Goal: Task Accomplishment & Management: Manage account settings

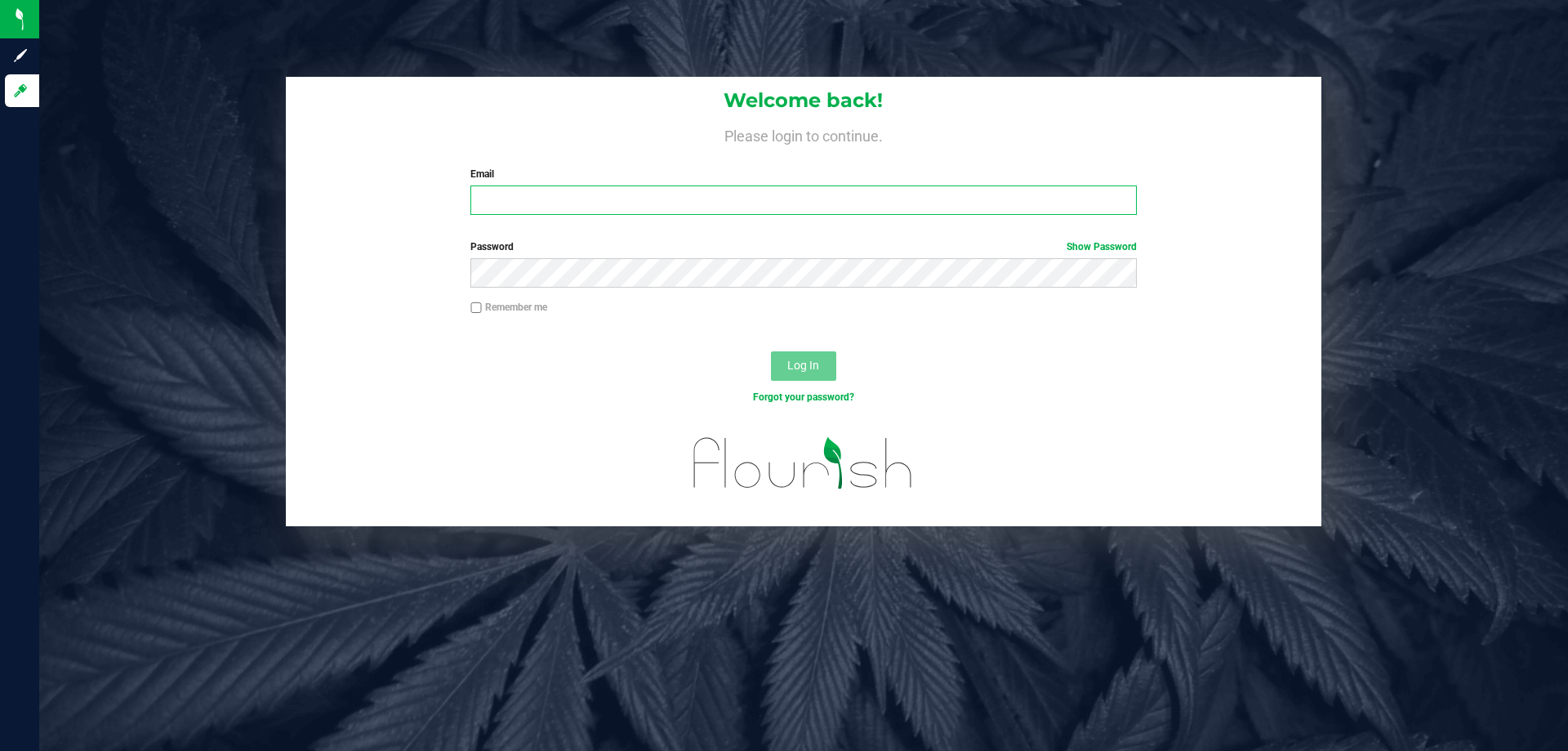
click at [506, 203] on input "Email" at bounding box center [804, 200] width 666 height 29
click at [506, 201] on input "Email" at bounding box center [804, 200] width 666 height 29
type input "[EMAIL_ADDRESS][DOMAIN_NAME]"
click at [771, 351] on button "Log In" at bounding box center [804, 366] width 66 height 29
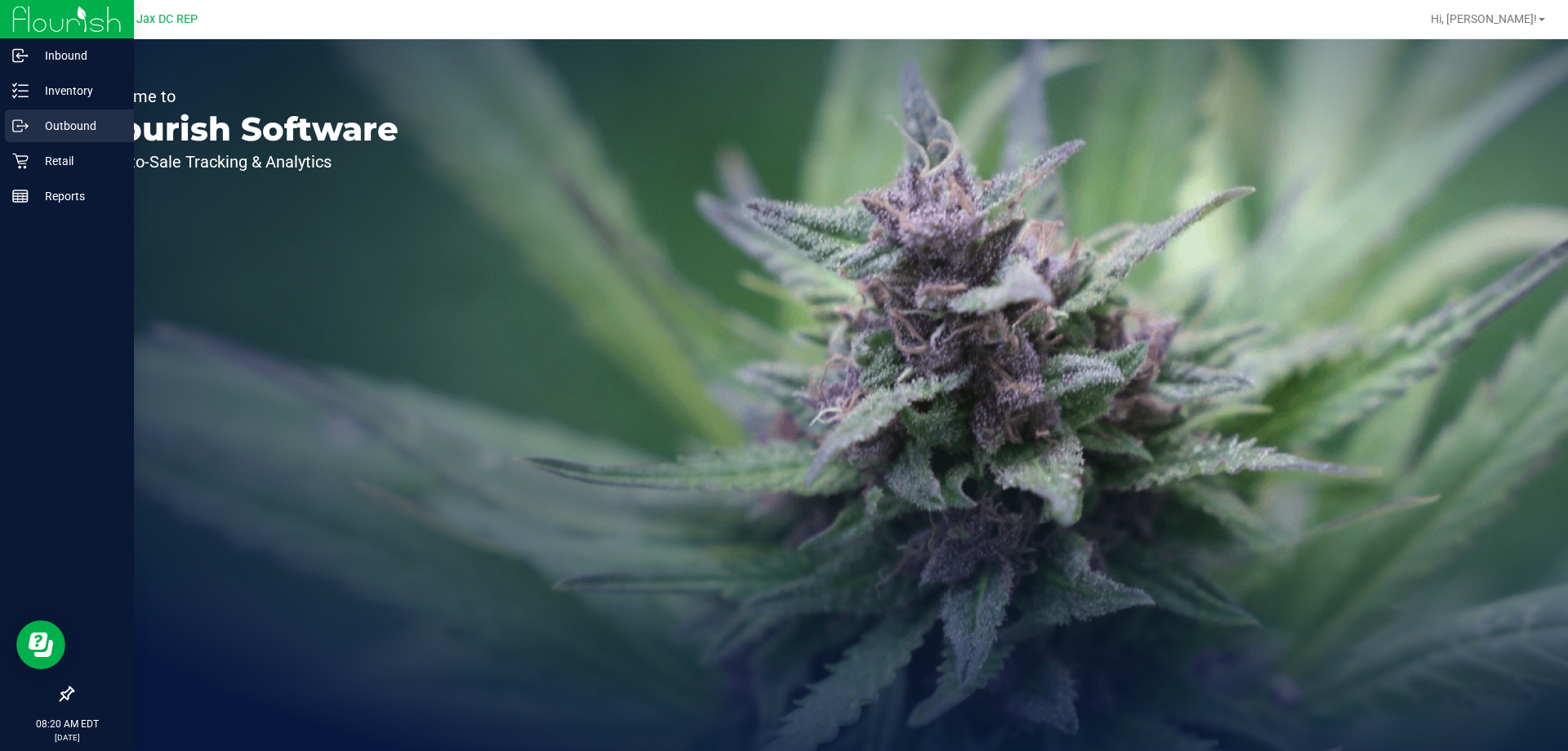
click at [82, 136] on div "Outbound" at bounding box center [68, 126] width 129 height 33
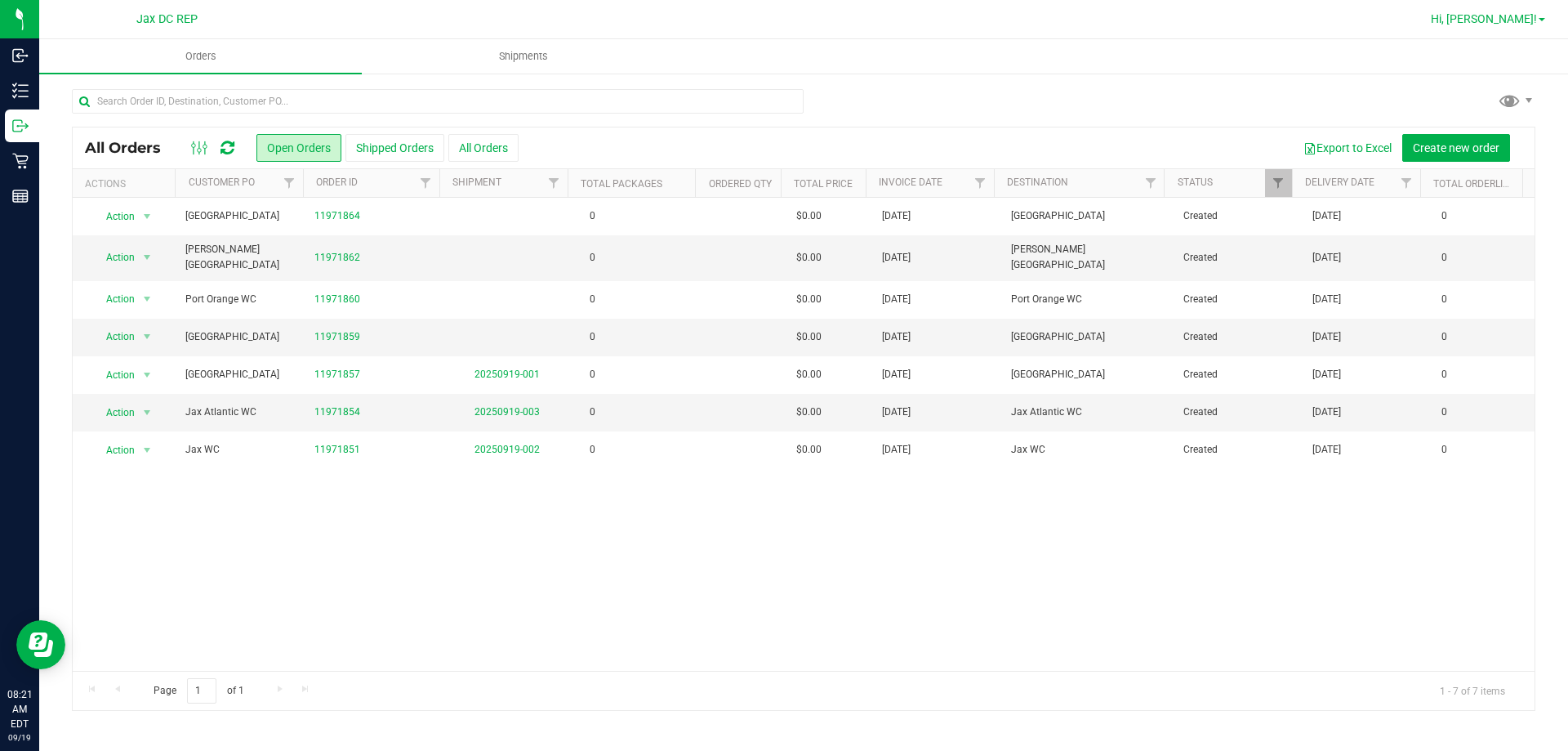
click at [1511, 21] on span "Hi, [PERSON_NAME]!" at bounding box center [1484, 18] width 106 height 13
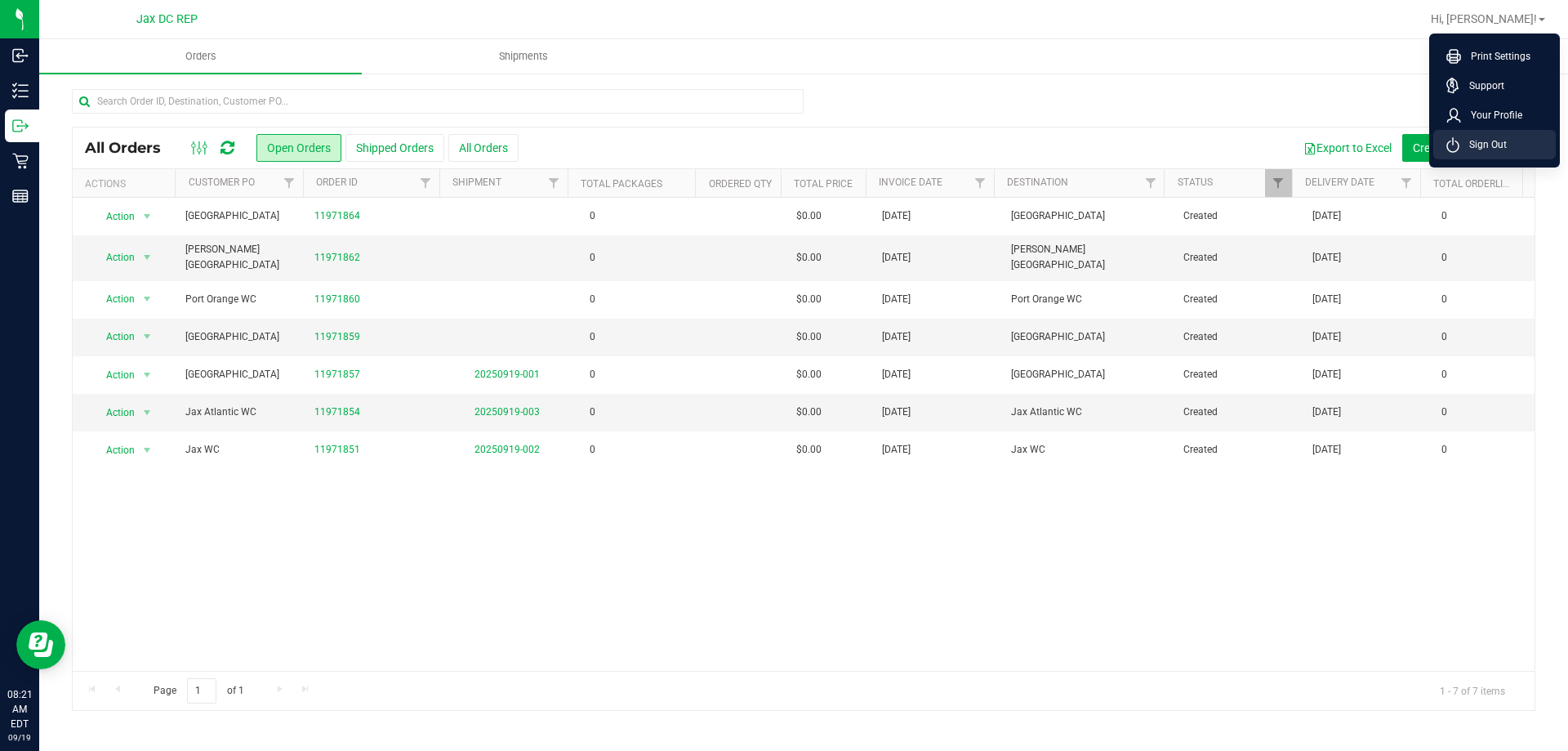
click at [1491, 151] on span "Sign Out" at bounding box center [1483, 145] width 47 height 16
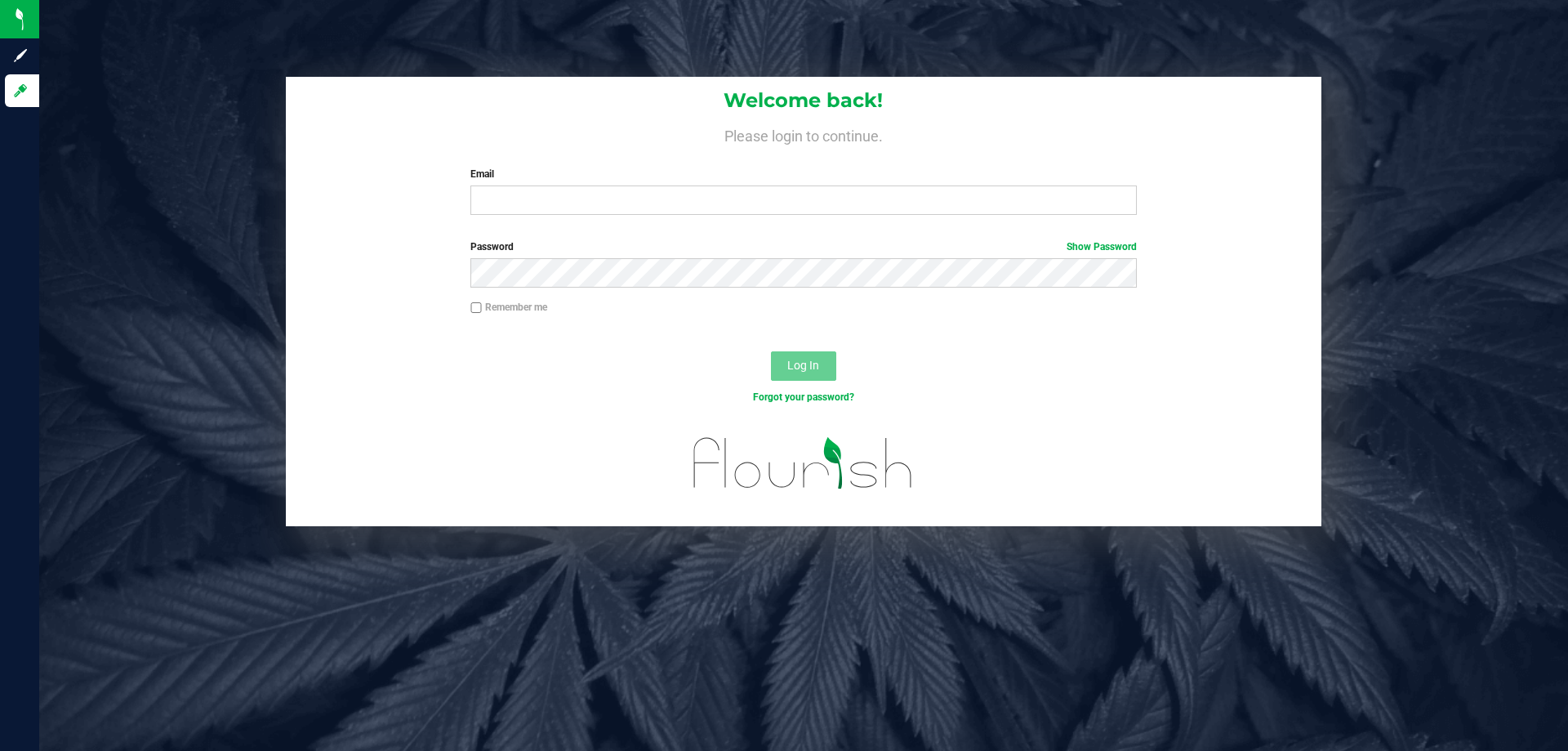
drag, startPoint x: 1358, startPoint y: 110, endPoint x: 1567, endPoint y: 471, distance: 417.1
click at [1366, 132] on div "Welcome back! Please login to continue. Email Required Please format your email…" at bounding box center [804, 301] width 1553 height 449
drag, startPoint x: 1567, startPoint y: 478, endPoint x: 1566, endPoint y: 502, distance: 24.0
click at [1567, 493] on div "Welcome back! Please login to continue. Email Required Please format your email…" at bounding box center [804, 301] width 1553 height 449
click at [1567, 60] on div "Welcome back! Please login to continue. Email Required Please format your email…" at bounding box center [804, 375] width 1529 height 751
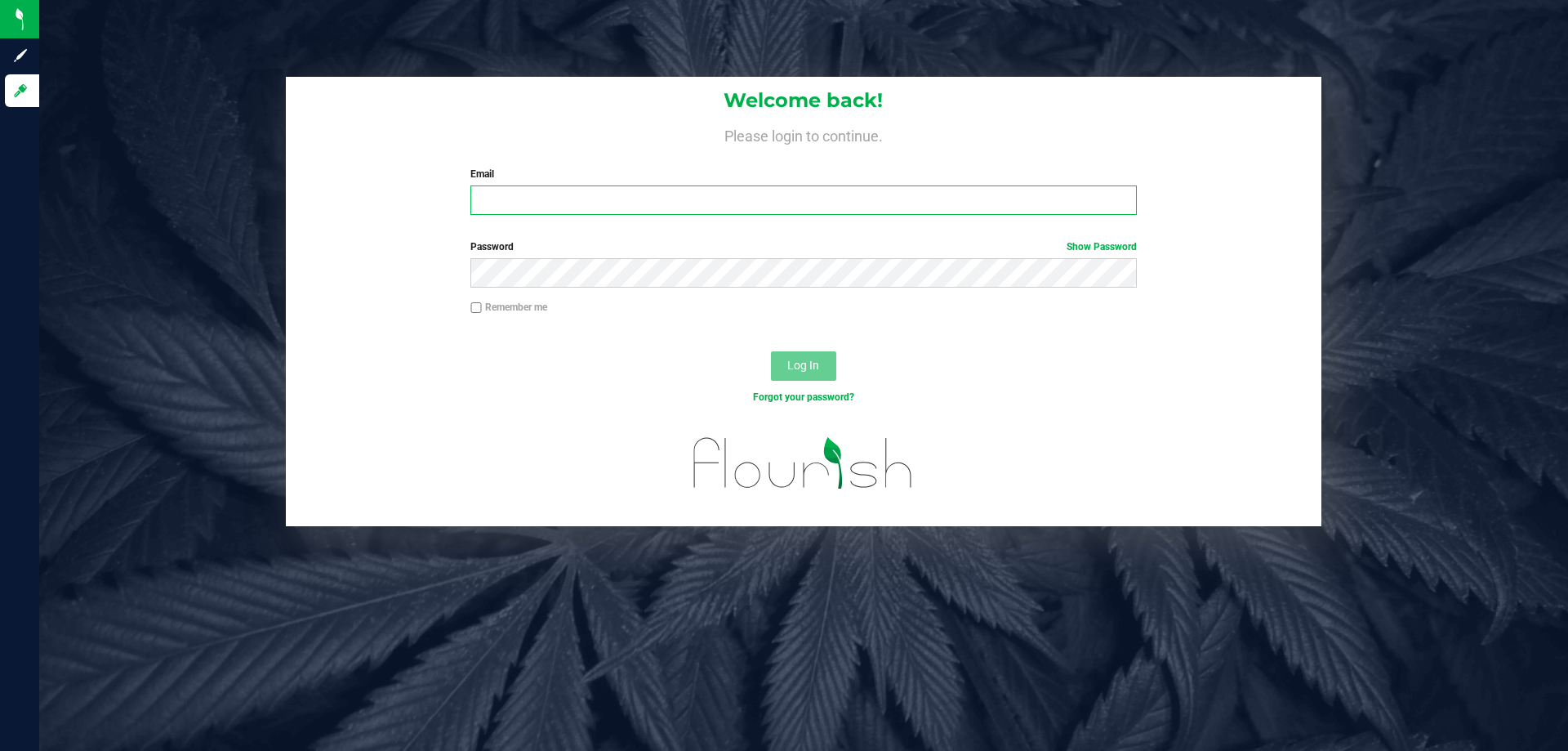
click at [514, 202] on input "Email" at bounding box center [804, 200] width 666 height 29
type input "[EMAIL_ADDRESS][DOMAIN_NAME]"
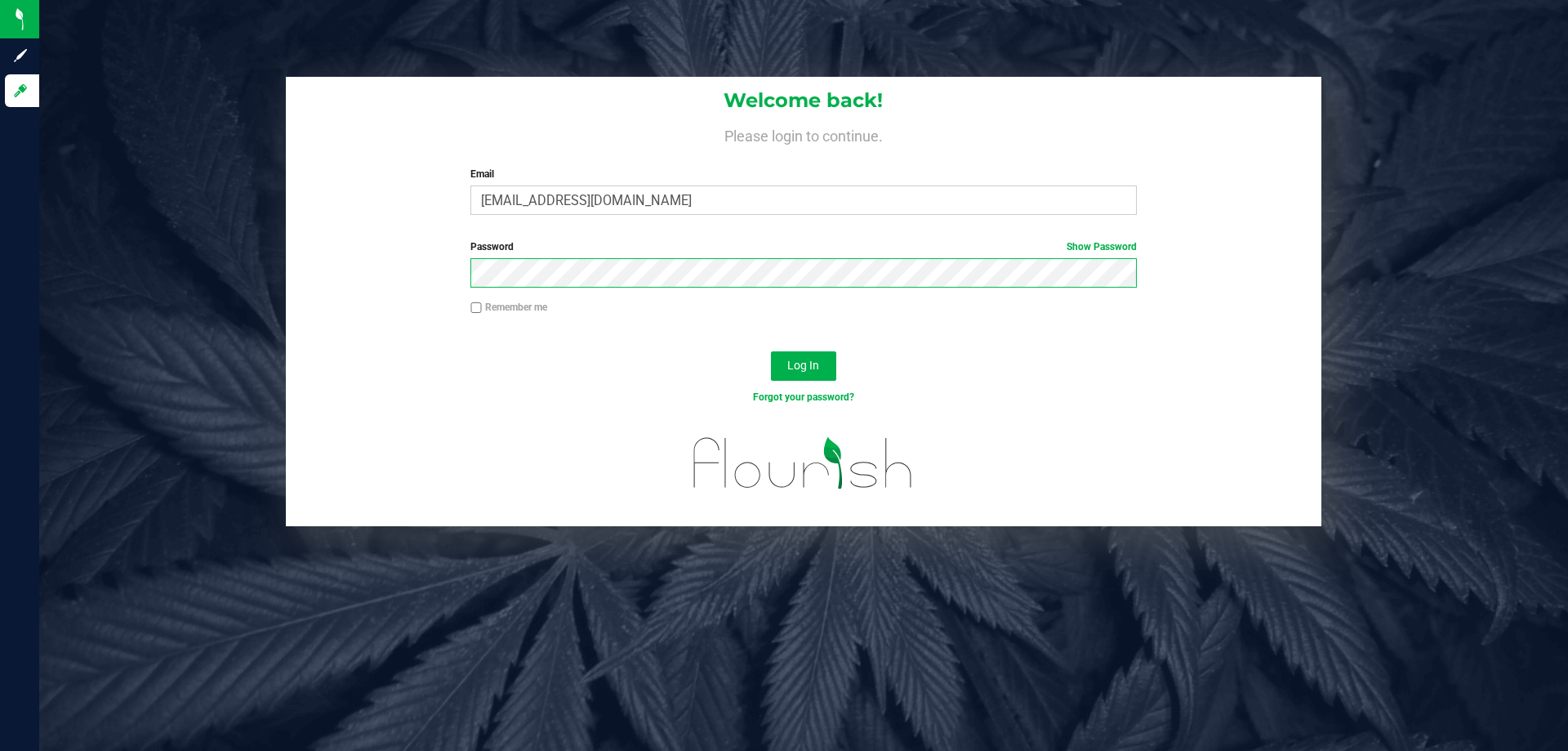
click at [771, 351] on button "Log In" at bounding box center [804, 366] width 66 height 29
